Goal: Find specific page/section: Find specific page/section

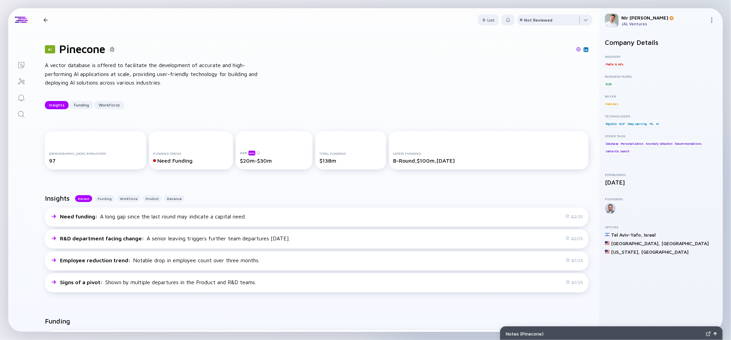
click at [19, 110] on icon "Search" at bounding box center [21, 114] width 8 height 8
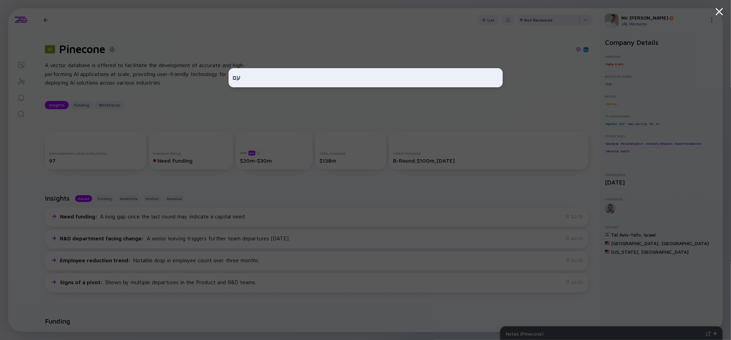
type input "ע"
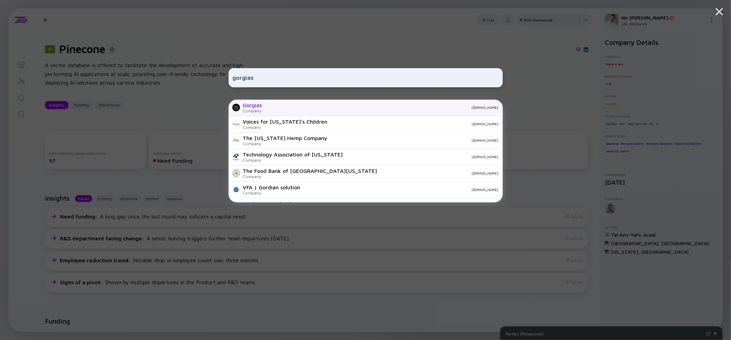
type input "gorgias"
click at [281, 109] on div "[DOMAIN_NAME]" at bounding box center [383, 108] width 231 height 4
